Goal: Find specific page/section: Find specific page/section

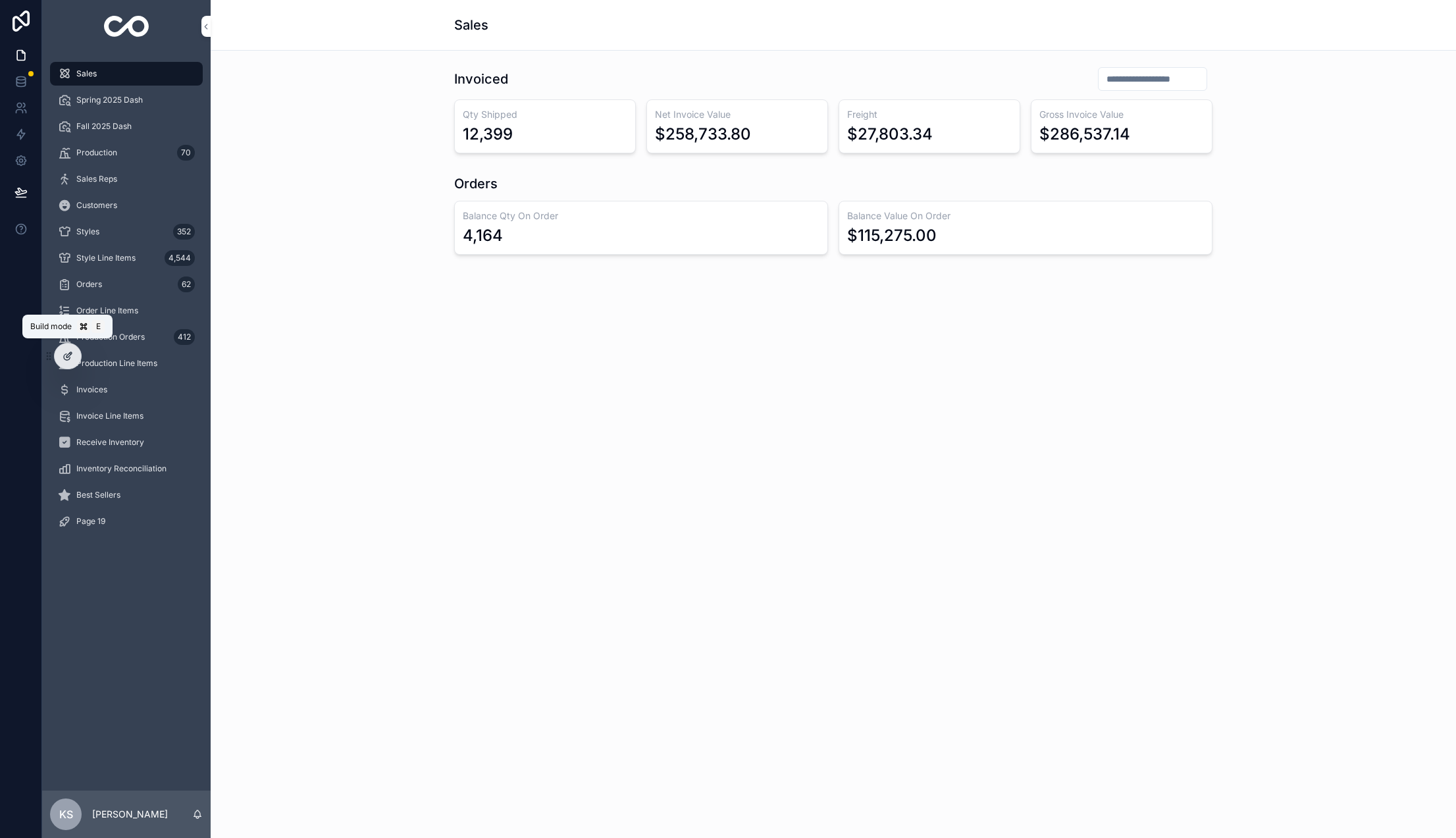
click at [69, 361] on div at bounding box center [68, 356] width 27 height 25
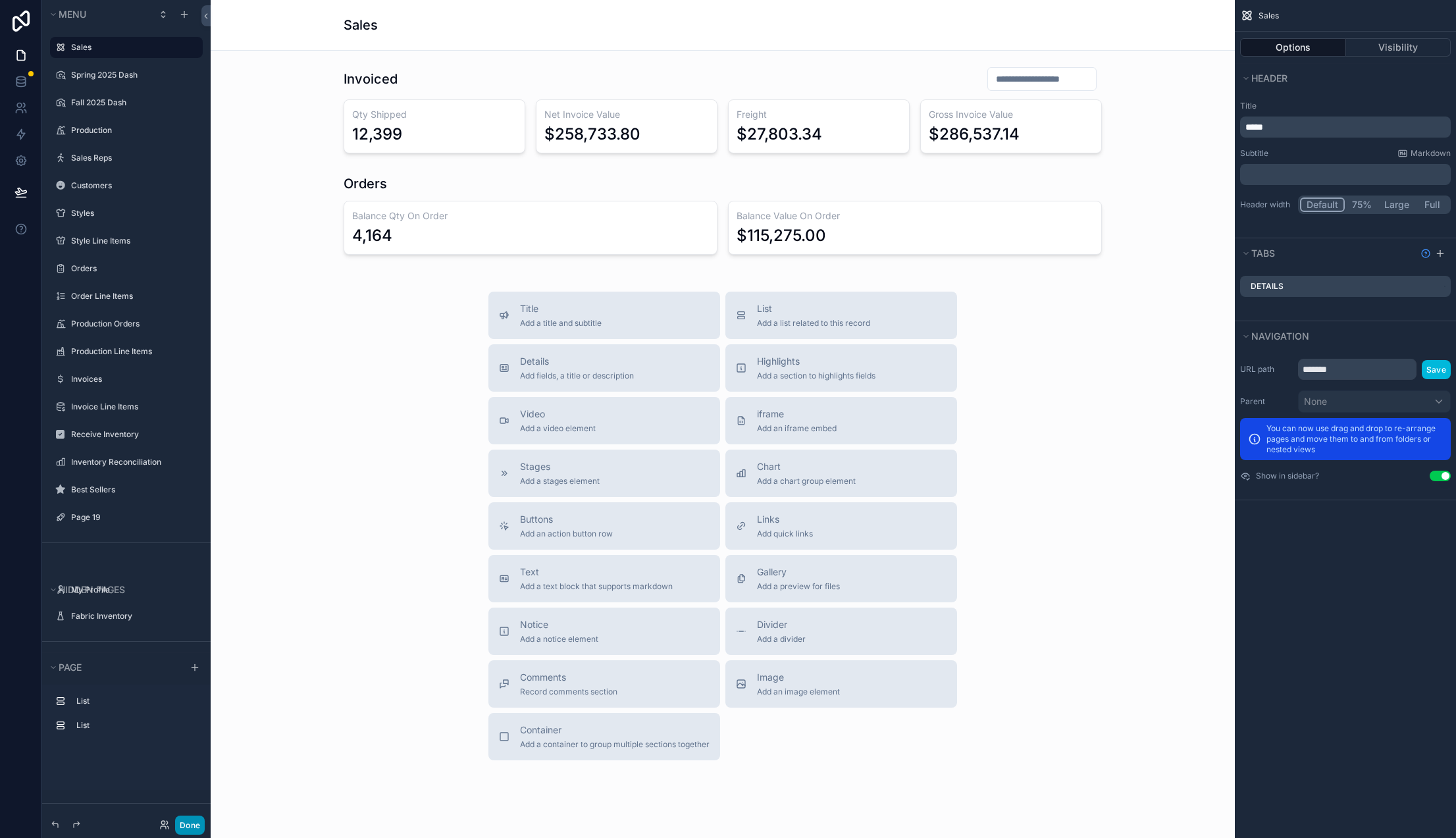
click at [193, 825] on button "Done" at bounding box center [190, 825] width 30 height 19
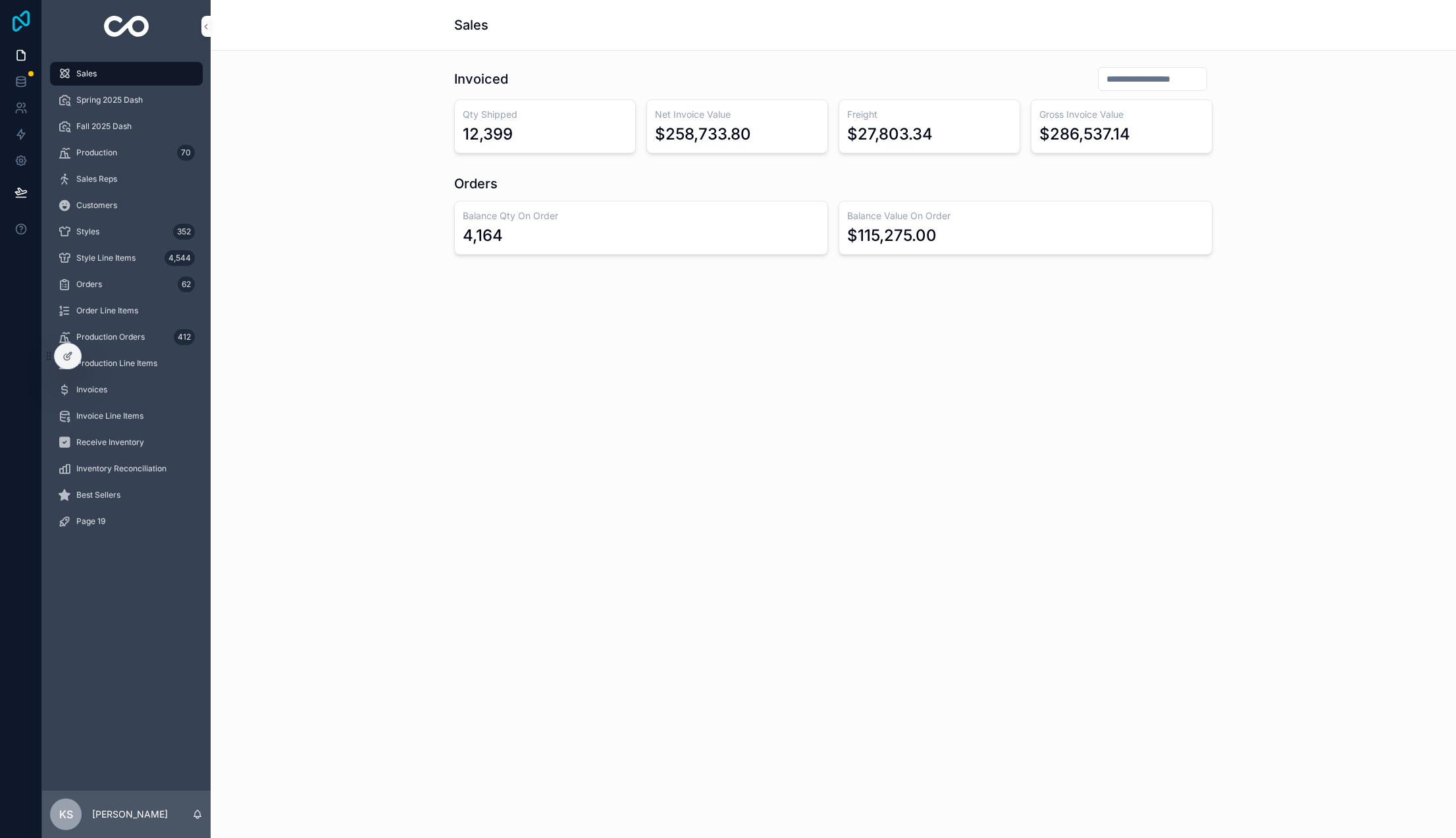
click at [22, 17] on icon at bounding box center [22, 21] width 27 height 21
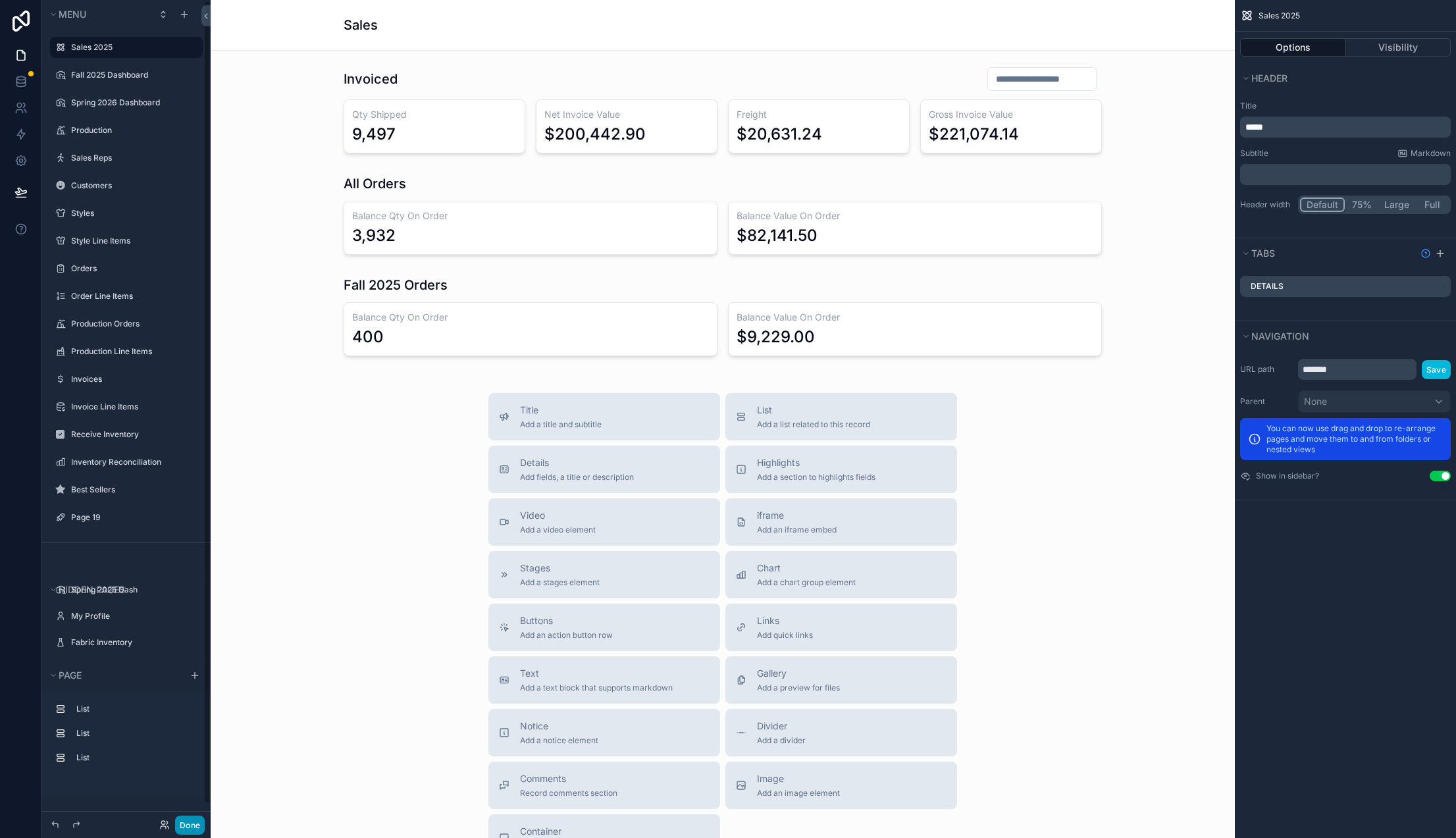
click at [197, 826] on button "Done" at bounding box center [190, 825] width 30 height 19
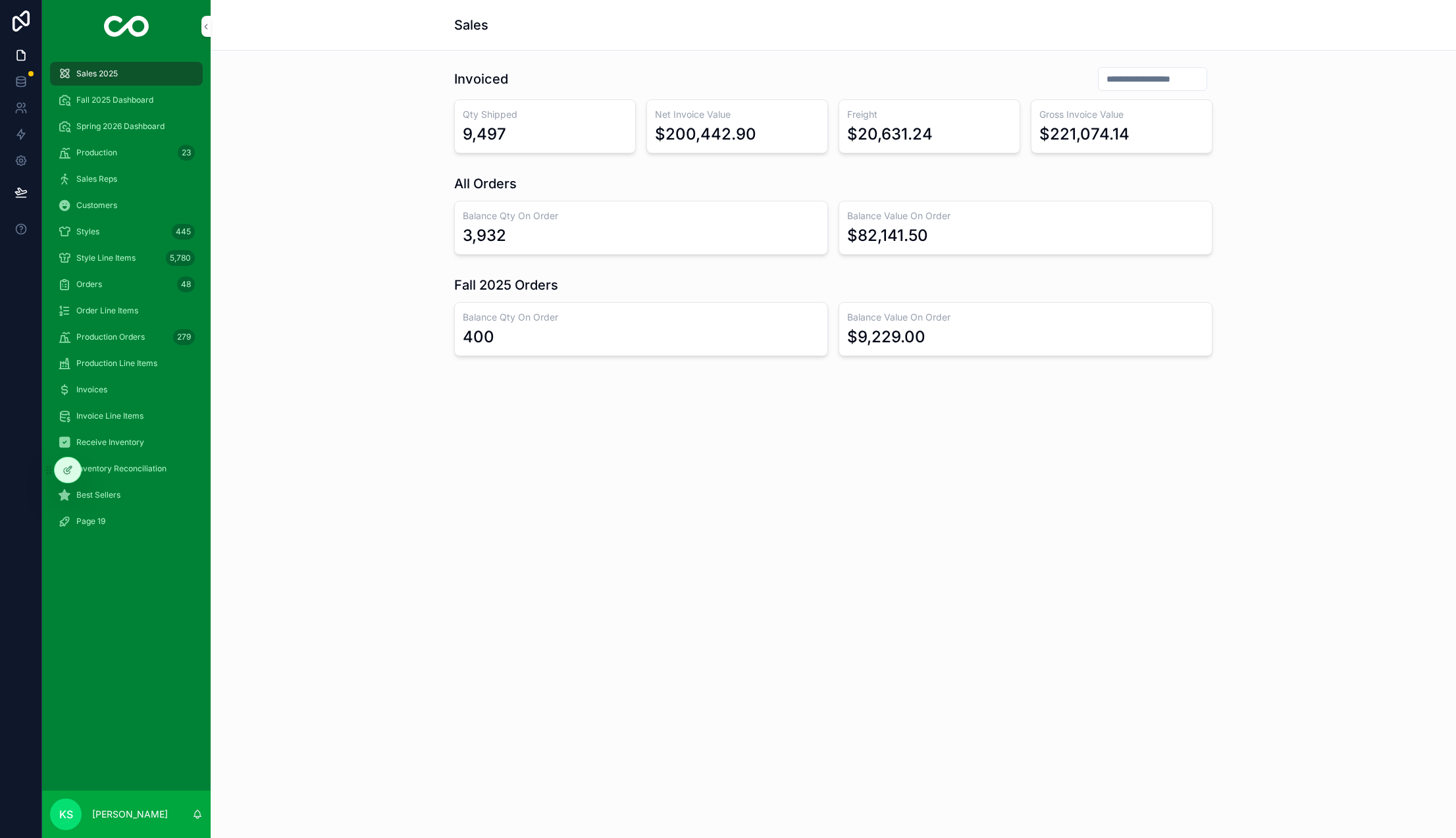
click at [89, 234] on span "Styles" at bounding box center [88, 231] width 23 height 11
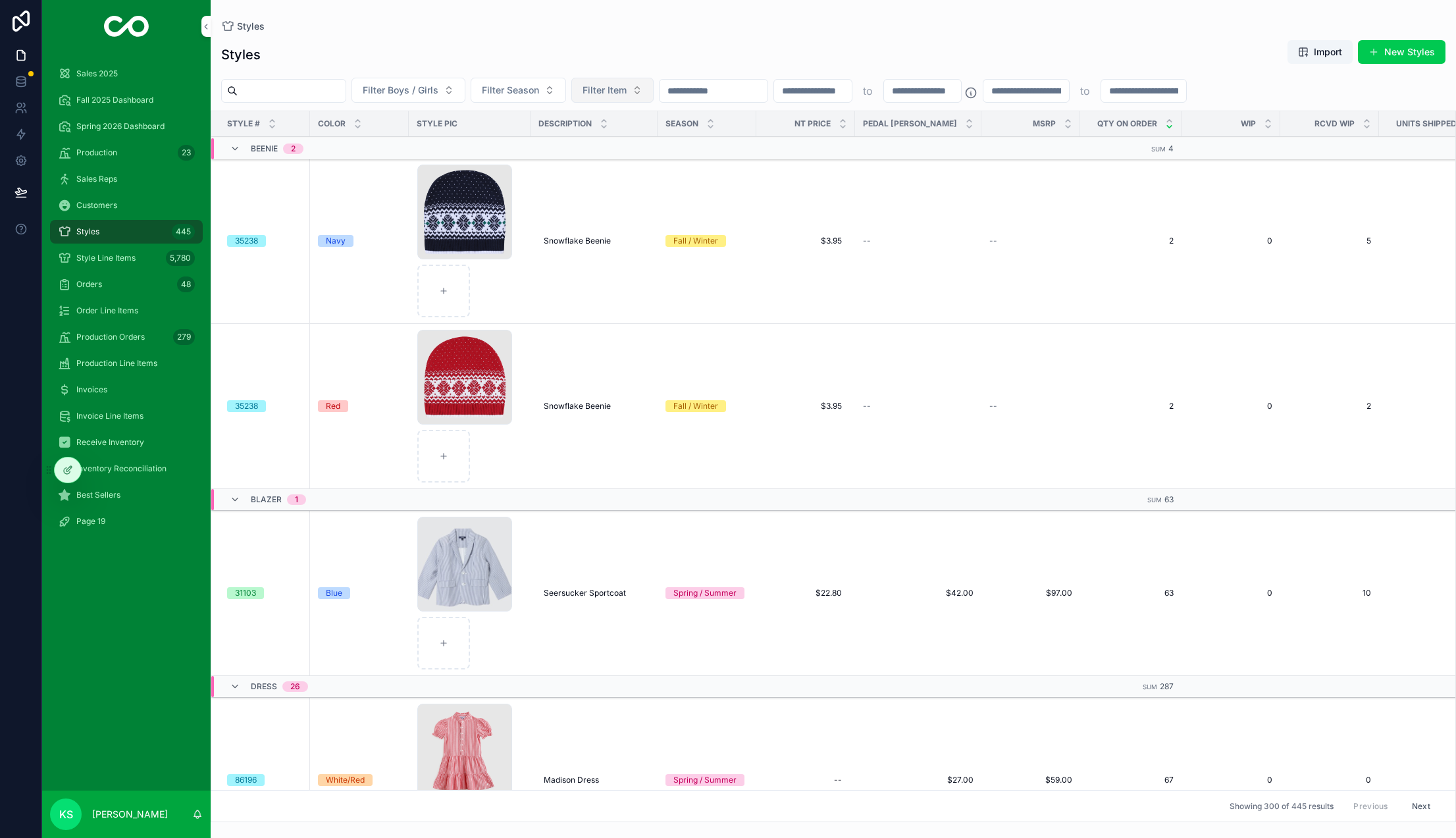
click at [627, 91] on span "Filter Item" at bounding box center [604, 90] width 44 height 13
click at [630, 244] on div "Sweater" at bounding box center [659, 244] width 183 height 21
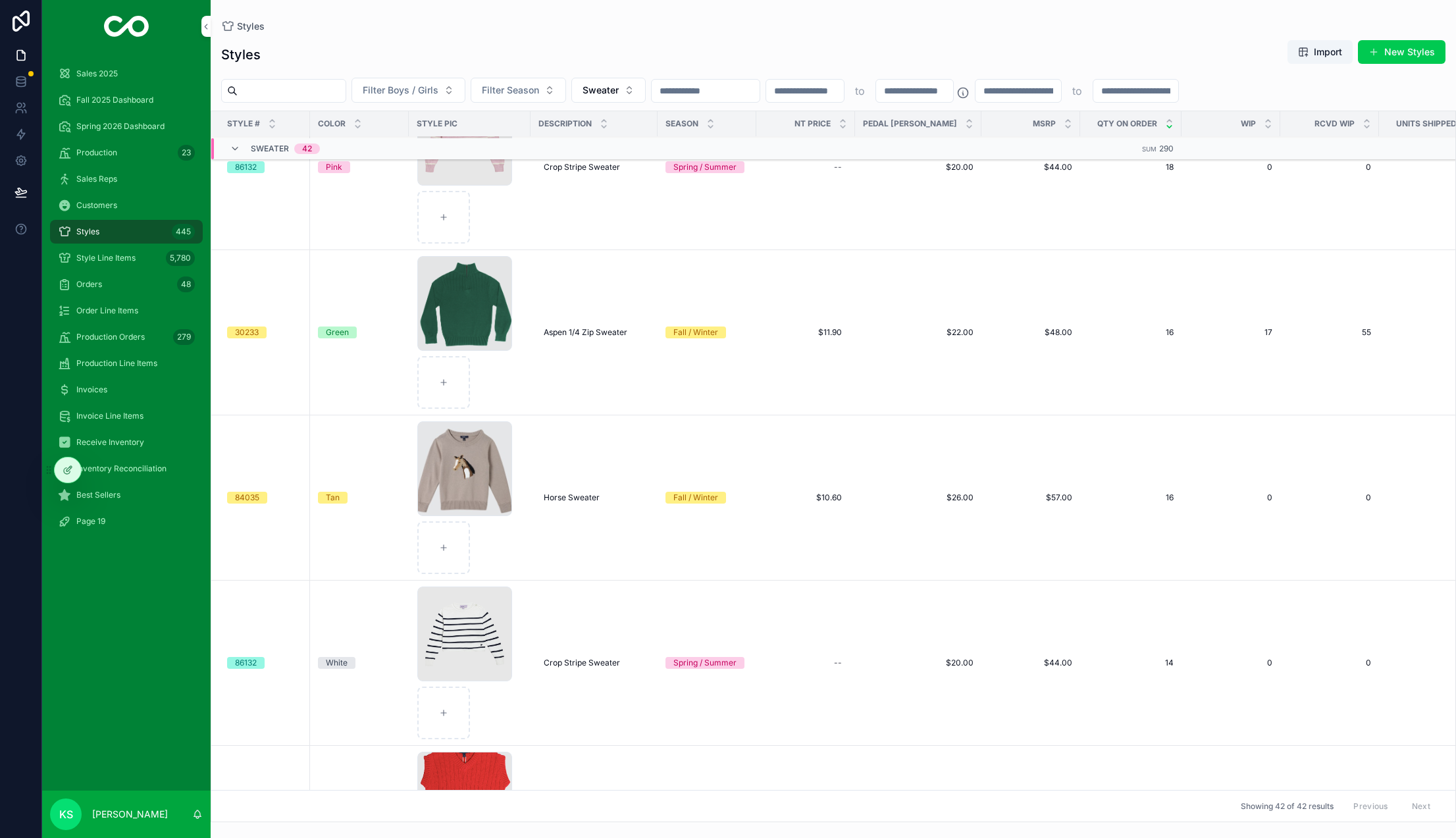
scroll to position [1067, 0]
click at [554, 84] on button "Filter Season" at bounding box center [518, 90] width 95 height 25
click at [528, 163] on div "Fall / Winter" at bounding box center [565, 164] width 183 height 21
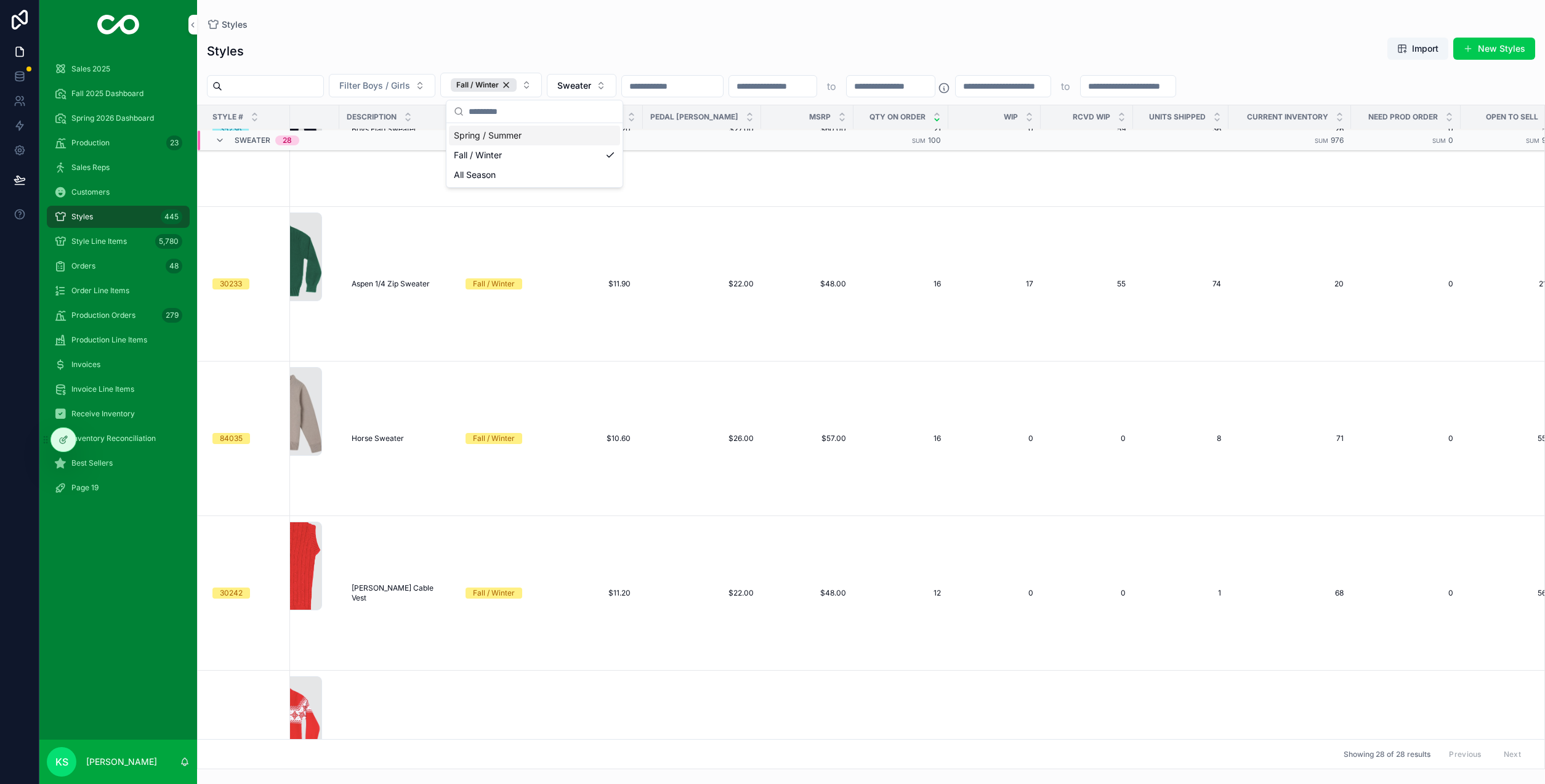
scroll to position [98, 157]
click at [57, 441] on div at bounding box center [64, 439] width 25 height 23
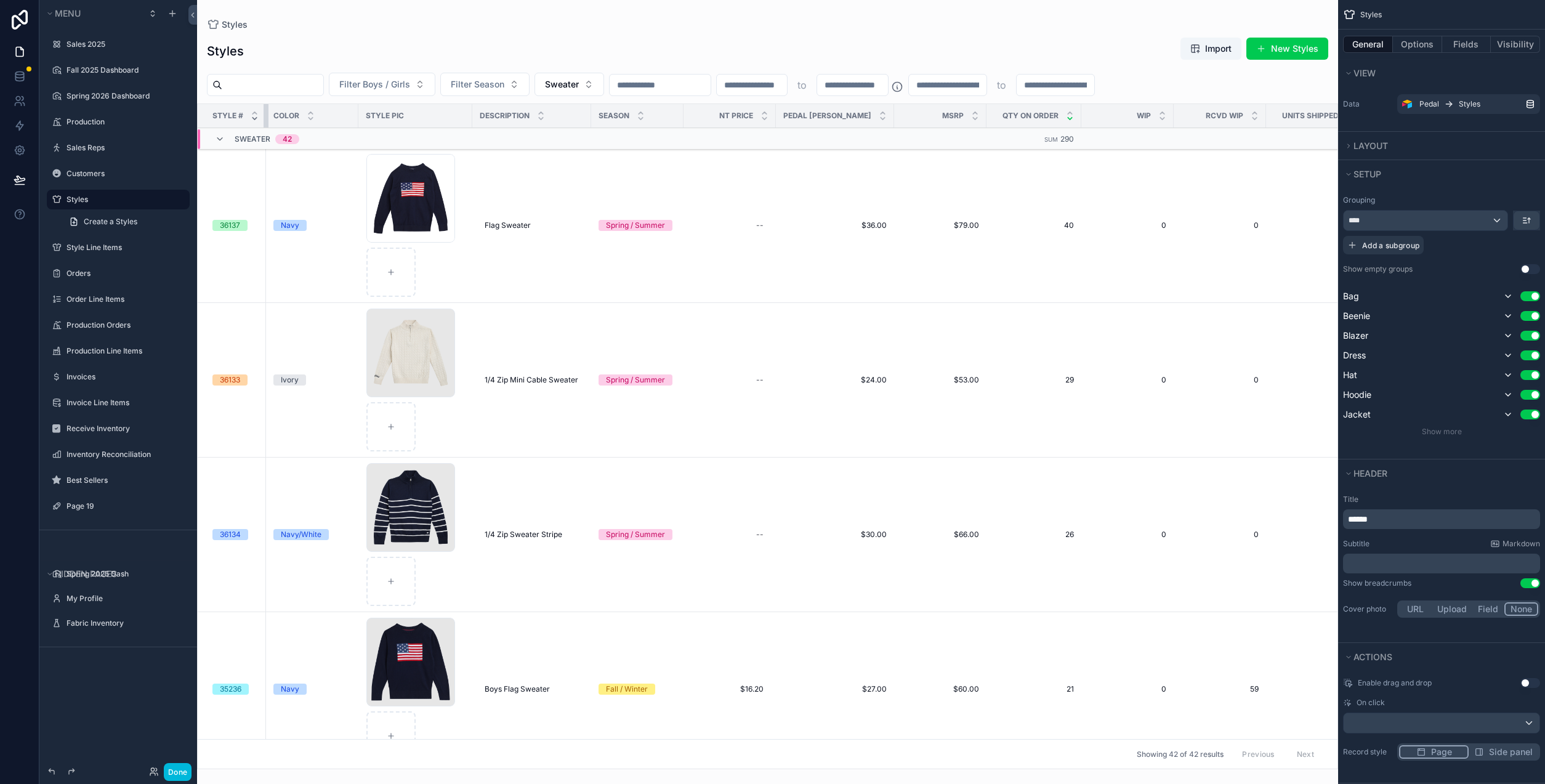
drag, startPoint x: 291, startPoint y: 115, endPoint x: 251, endPoint y: 115, distance: 40.0
click at [251, 115] on th "Style #" at bounding box center [232, 115] width 68 height 24
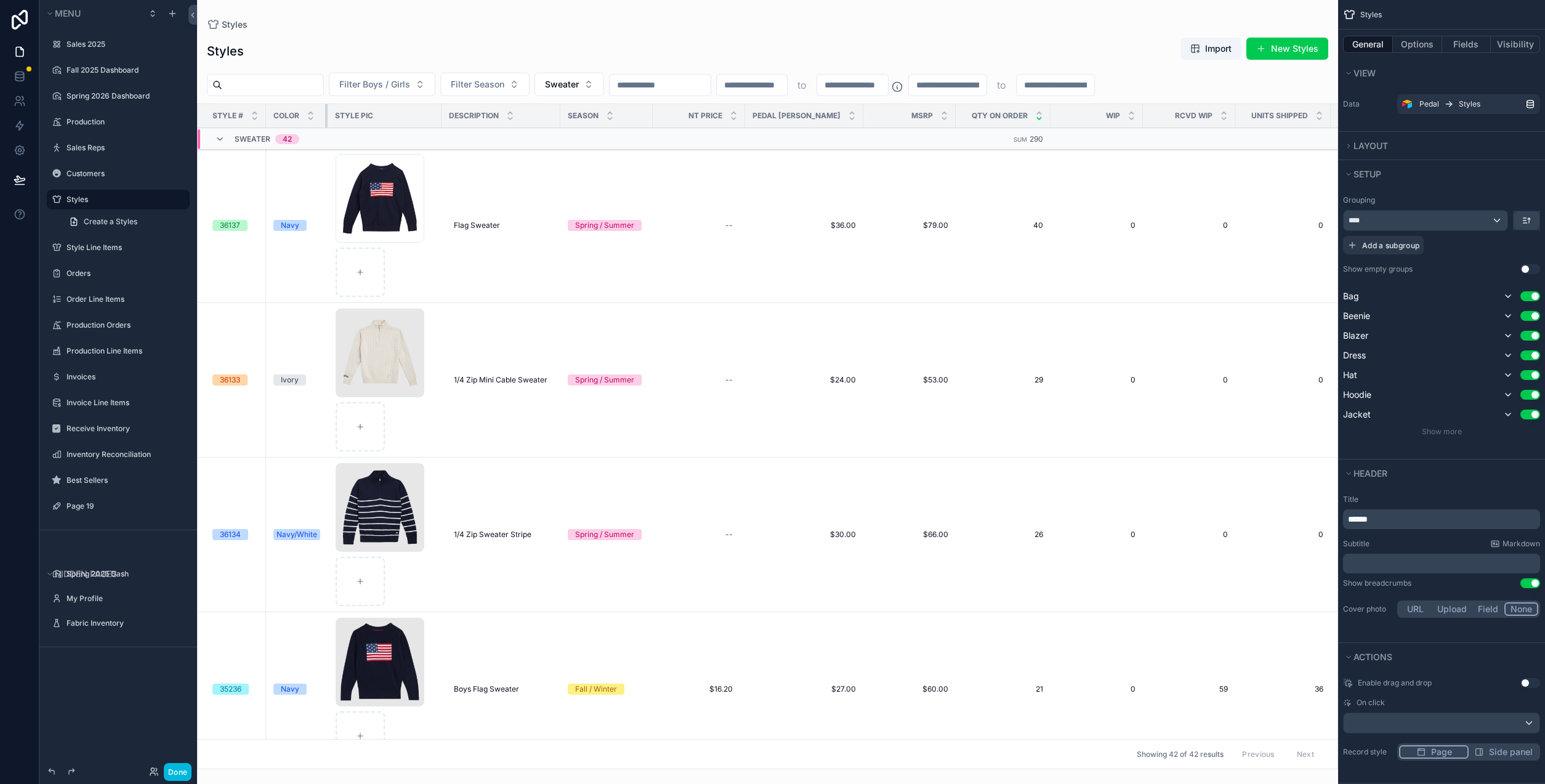
drag, startPoint x: 357, startPoint y: 115, endPoint x: 317, endPoint y: 115, distance: 40.0
click at [317, 115] on th "Color" at bounding box center [296, 115] width 61 height 24
drag, startPoint x: 440, startPoint y: 115, endPoint x: 423, endPoint y: 116, distance: 17.0
click at [423, 116] on th "Style Pic" at bounding box center [380, 115] width 105 height 24
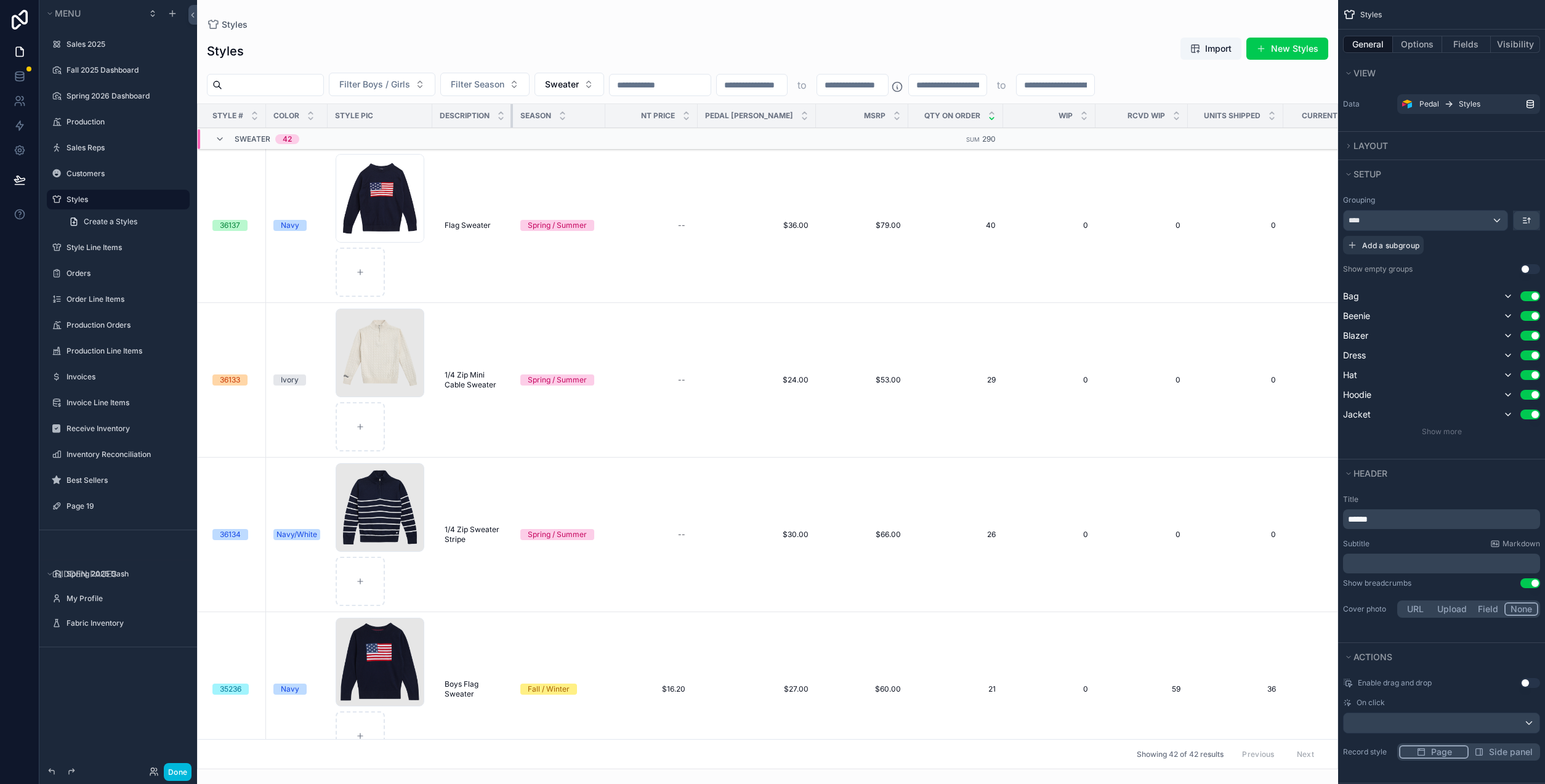
drag, startPoint x: 549, startPoint y: 113, endPoint x: 511, endPoint y: 115, distance: 38.1
click at [511, 115] on div "scrollable content" at bounding box center [513, 115] width 5 height 23
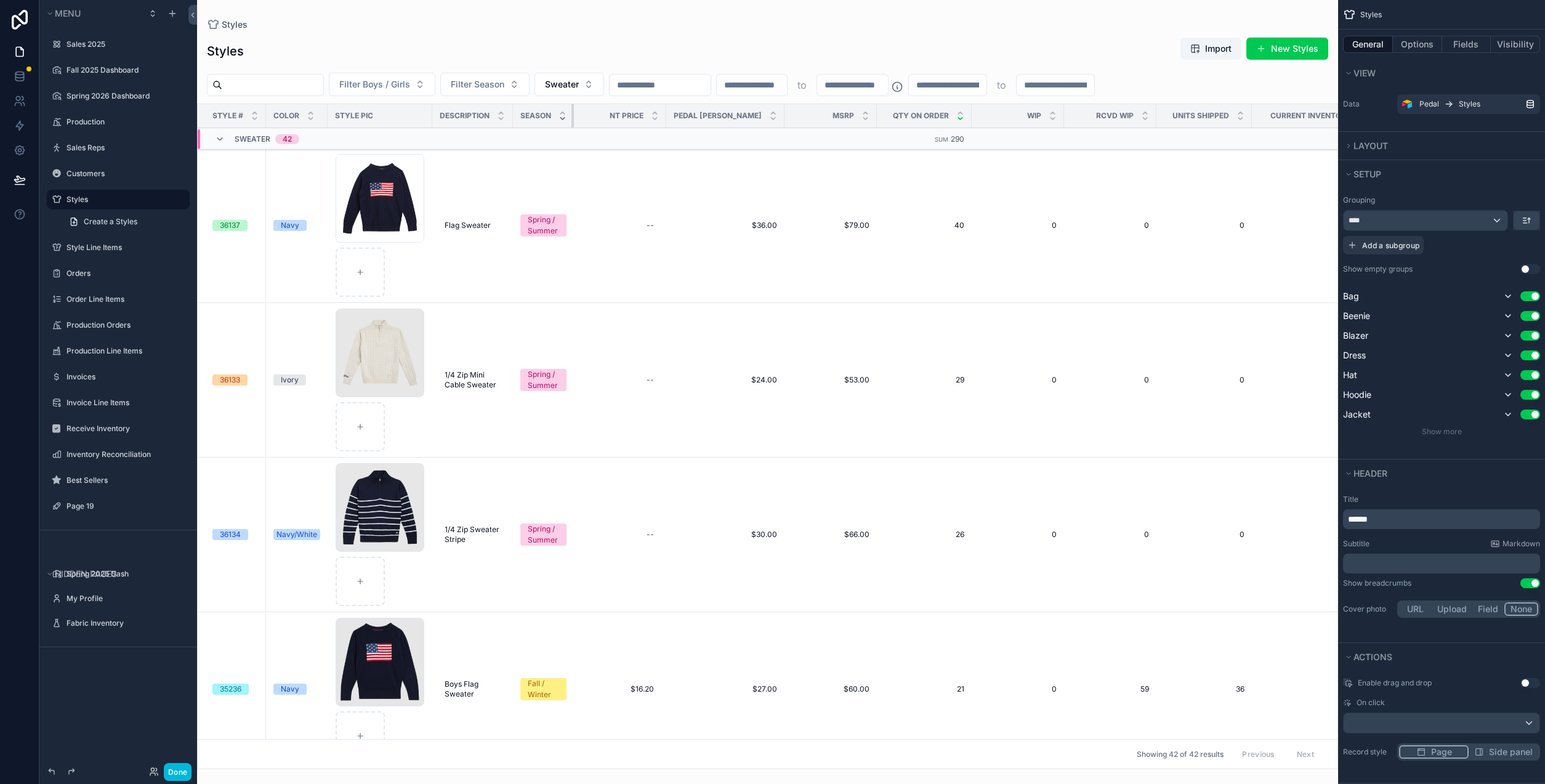
drag, startPoint x: 604, startPoint y: 113, endPoint x: 564, endPoint y: 115, distance: 40.0
click at [564, 115] on th "Season" at bounding box center [543, 115] width 61 height 24
drag, startPoint x: 663, startPoint y: 112, endPoint x: 617, endPoint y: 112, distance: 46.0
click at [617, 112] on th "NT Price" at bounding box center [606, 115] width 64 height 24
drag, startPoint x: 737, startPoint y: 115, endPoint x: 722, endPoint y: 114, distance: 15.0
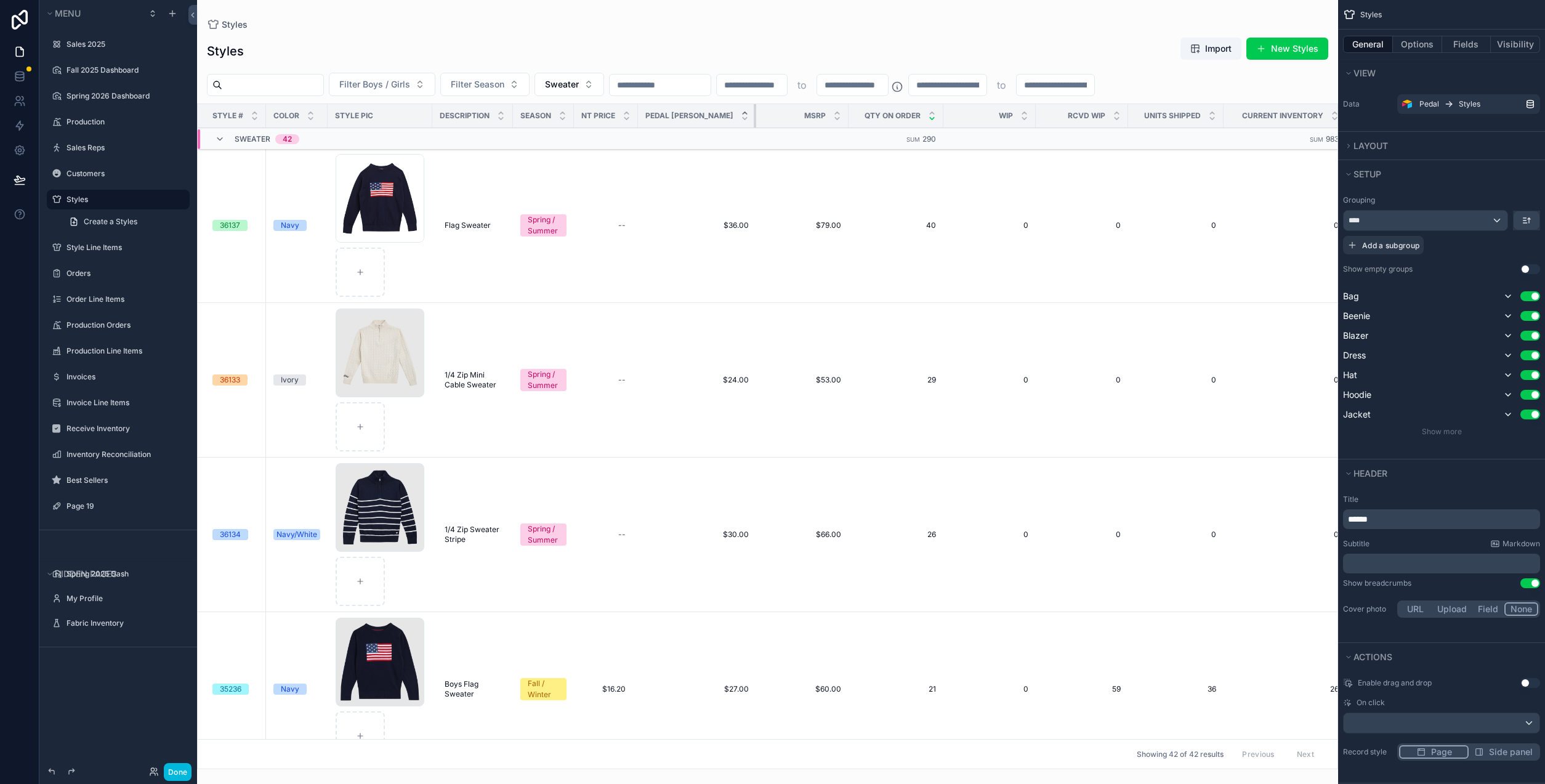
click at [722, 114] on th "Pedal [PERSON_NAME]" at bounding box center [697, 115] width 119 height 24
drag, startPoint x: 821, startPoint y: 115, endPoint x: 769, endPoint y: 112, distance: 52.1
click at [769, 112] on th "MSRP" at bounding box center [782, 115] width 52 height 24
drag, startPoint x: 969, startPoint y: 119, endPoint x: 927, endPoint y: 122, distance: 42.1
click at [951, 122] on div "scrollable content" at bounding box center [953, 115] width 5 height 23
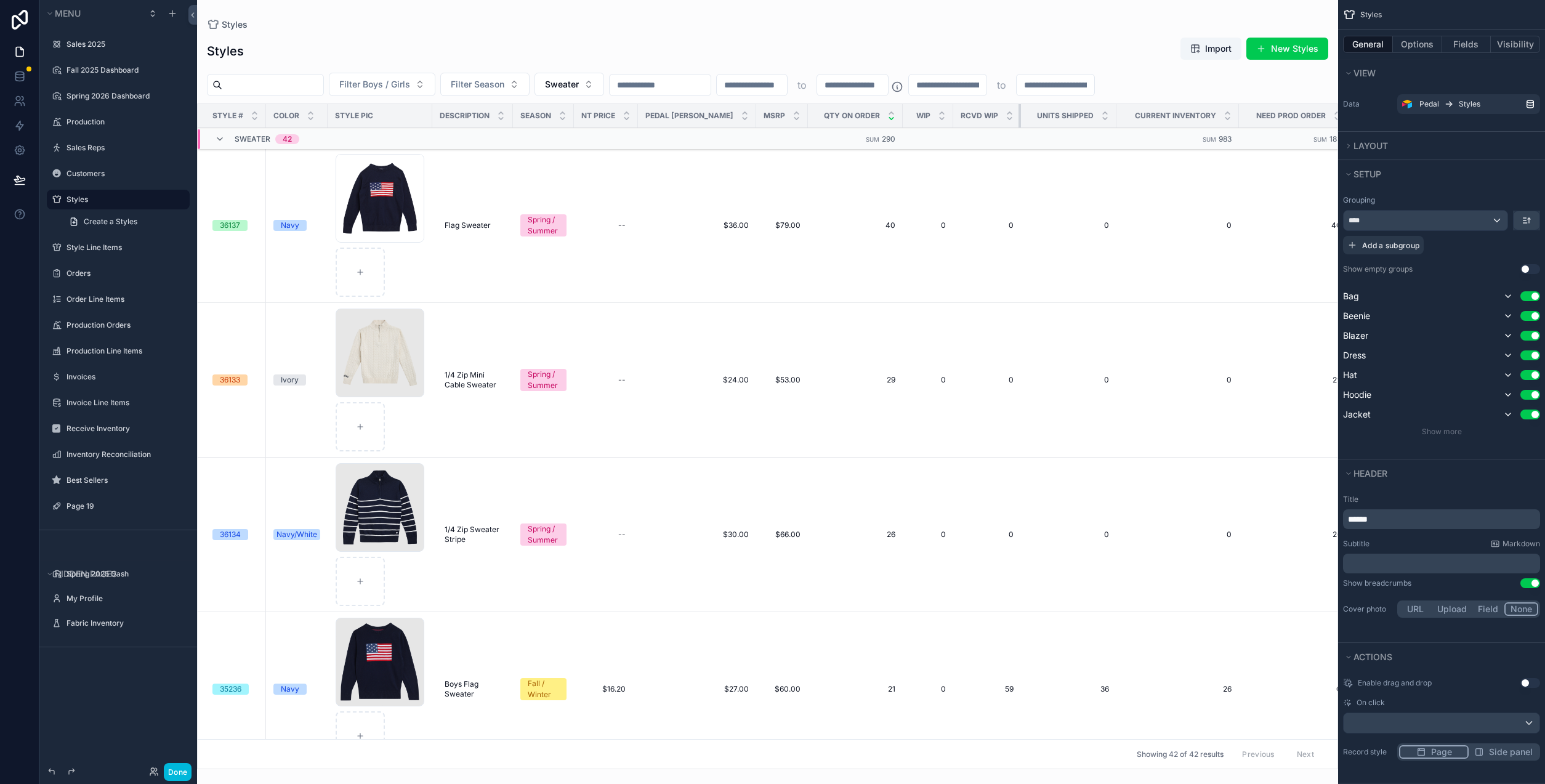
drag, startPoint x: 1018, startPoint y: 115, endPoint x: 971, endPoint y: 115, distance: 47.0
click at [971, 115] on th "Rcvd WIP" at bounding box center [987, 115] width 67 height 24
drag, startPoint x: 1089, startPoint y: 114, endPoint x: 1074, endPoint y: 114, distance: 15.0
click at [1074, 114] on th "Units Shipped" at bounding box center [1065, 115] width 87 height 24
drag, startPoint x: 1203, startPoint y: 113, endPoint x: 1141, endPoint y: 112, distance: 62.0
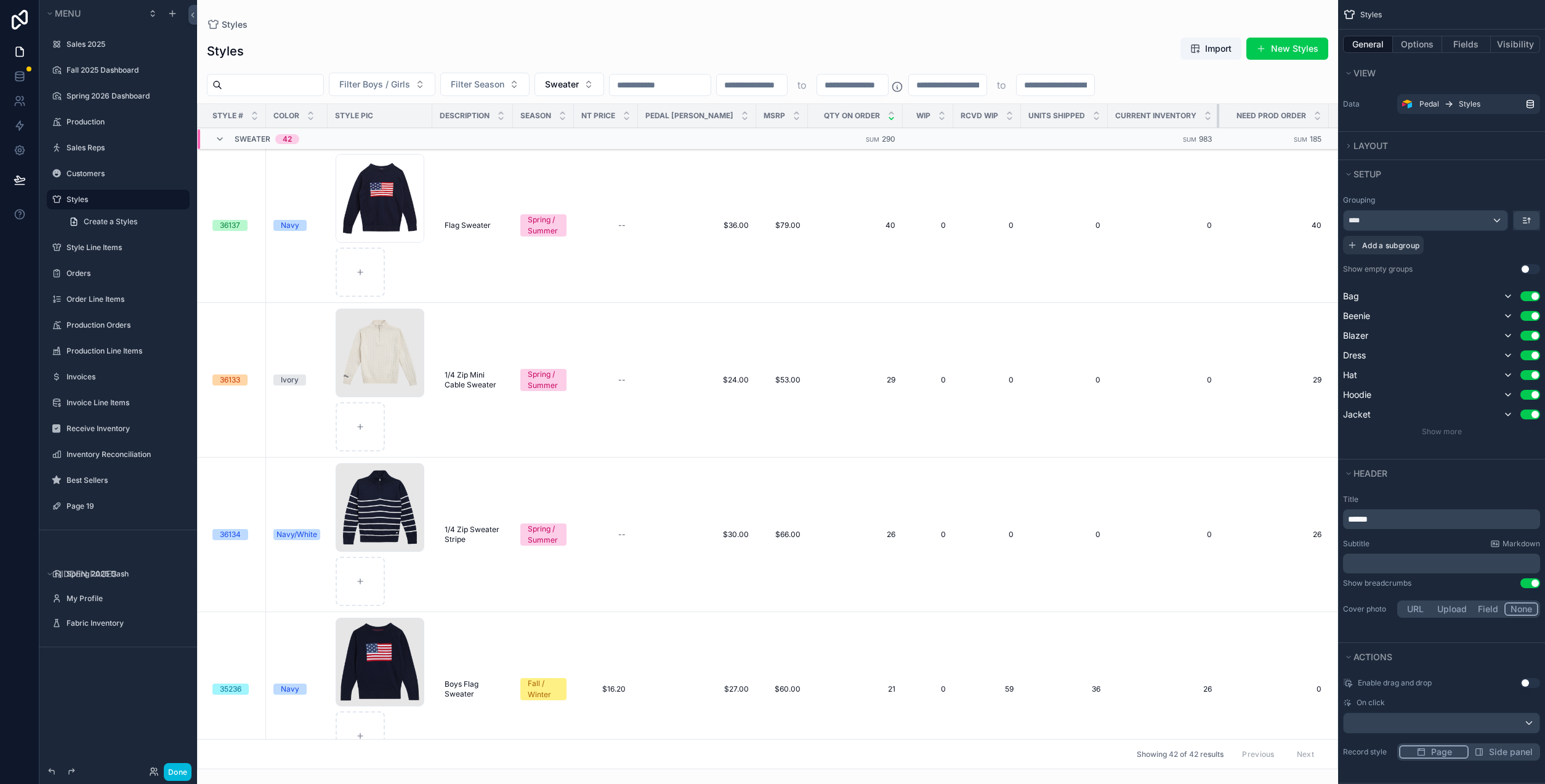
click at [1141, 112] on th "Current Inventory" at bounding box center [1164, 115] width 112 height 24
drag, startPoint x: 1302, startPoint y: 116, endPoint x: 1273, endPoint y: 116, distance: 29.0
click at [1273, 116] on th "Need Prod Order" at bounding box center [1269, 115] width 100 height 24
click at [181, 773] on button "Done" at bounding box center [177, 772] width 28 height 18
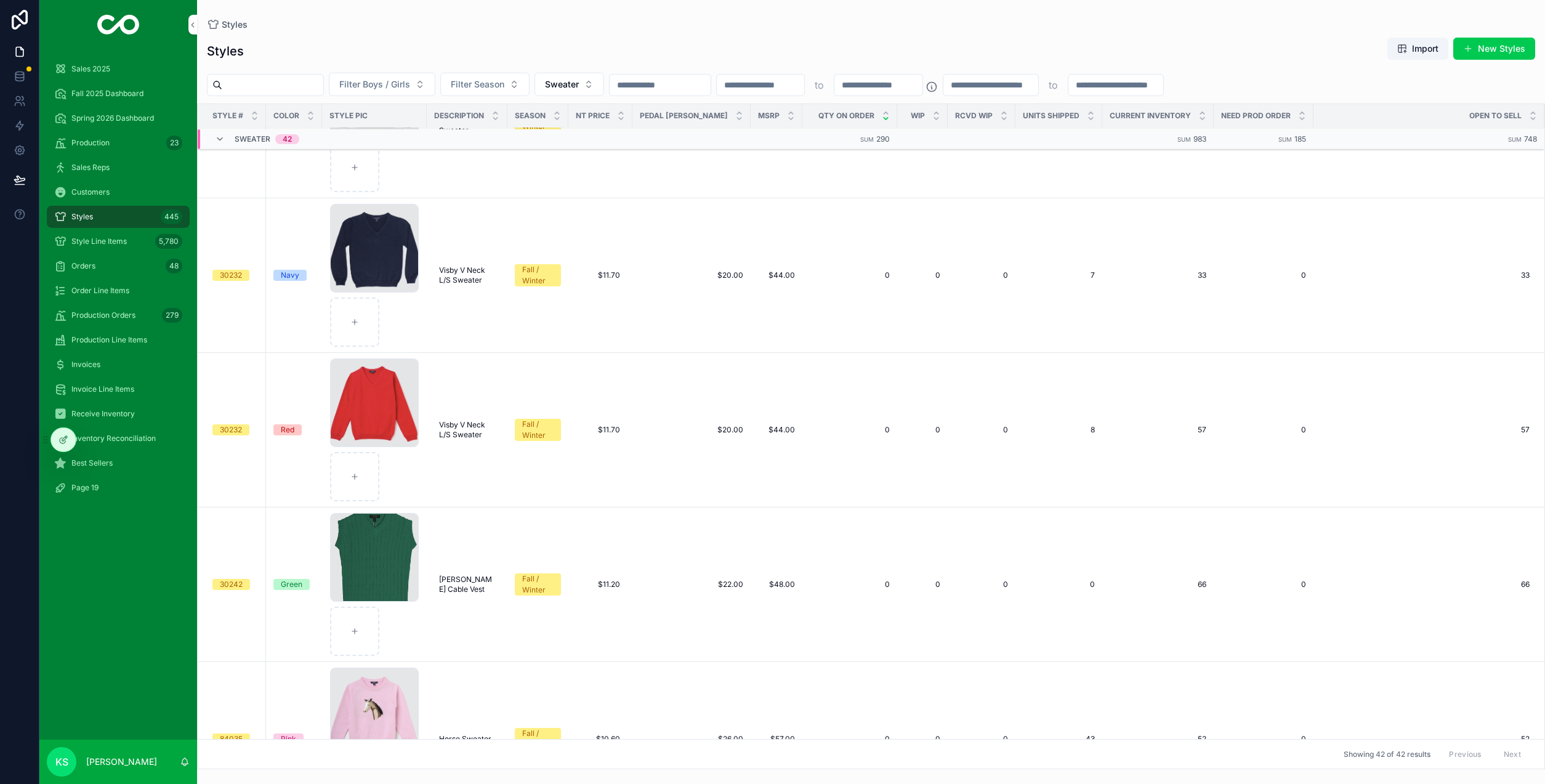
scroll to position [3901, 0]
